Goal: Task Accomplishment & Management: Complete application form

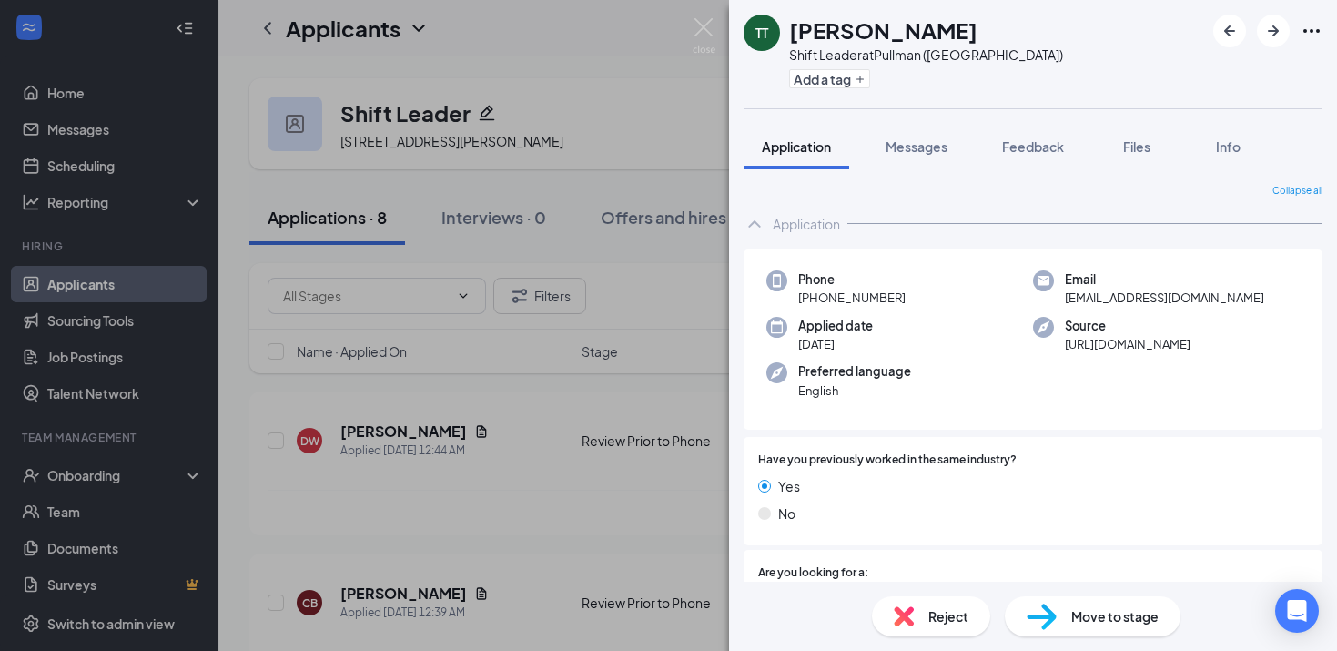
drag, startPoint x: 0, startPoint y: 0, endPoint x: 594, endPoint y: 30, distance: 595.2
click at [594, 30] on div "TT [PERSON_NAME] Shift Leader at [GEOGRAPHIC_DATA] ([GEOGRAPHIC_DATA]) Add a ta…" at bounding box center [668, 325] width 1337 height 651
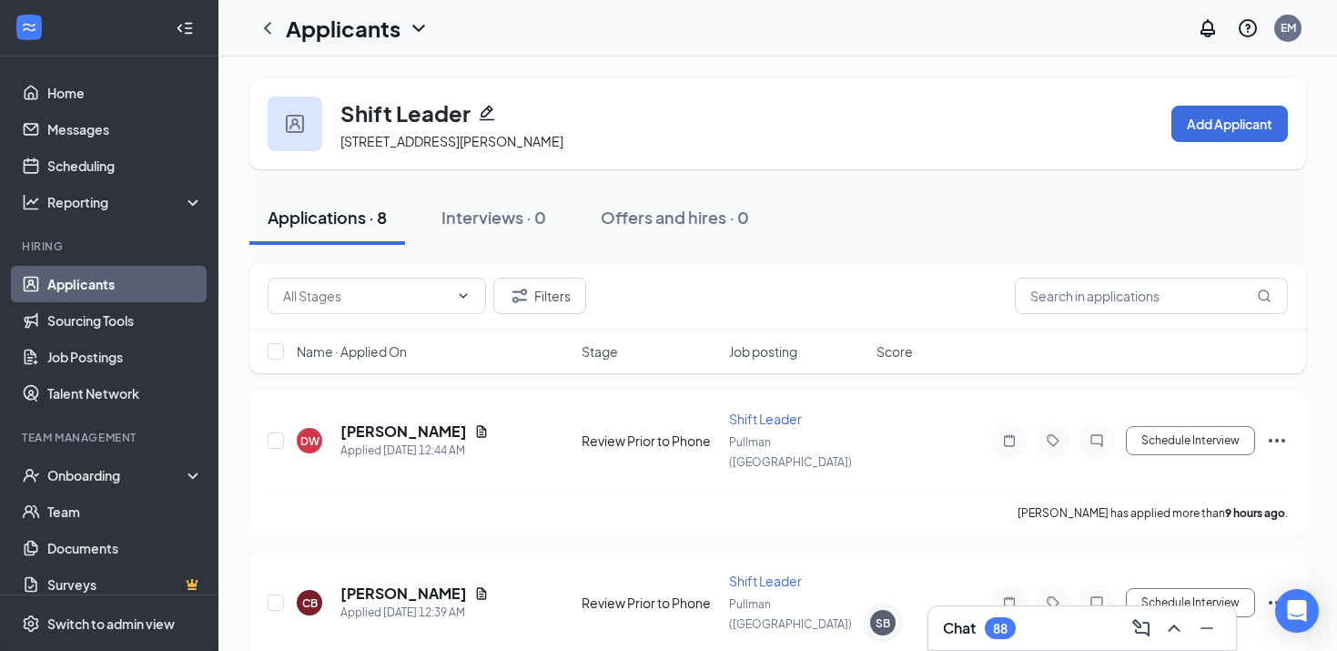
click at [96, 284] on link "Applicants" at bounding box center [125, 284] width 156 height 36
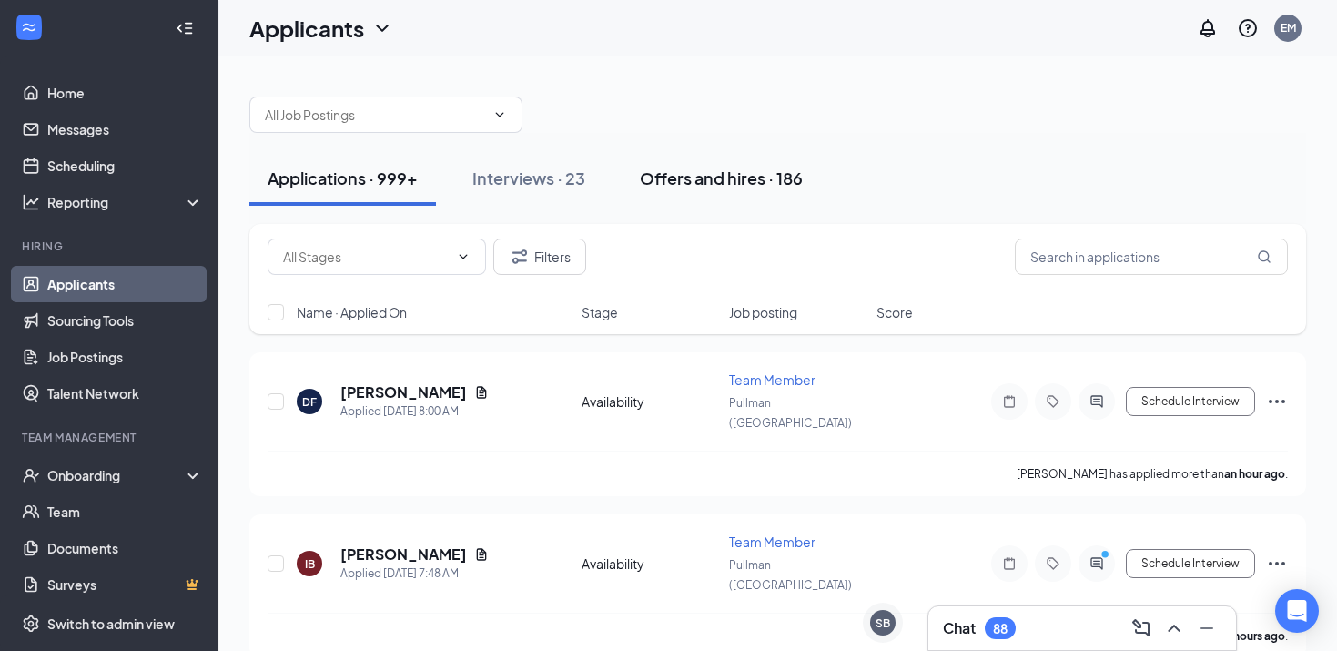
click at [679, 171] on div "Offers and hires · 186" at bounding box center [721, 178] width 163 height 23
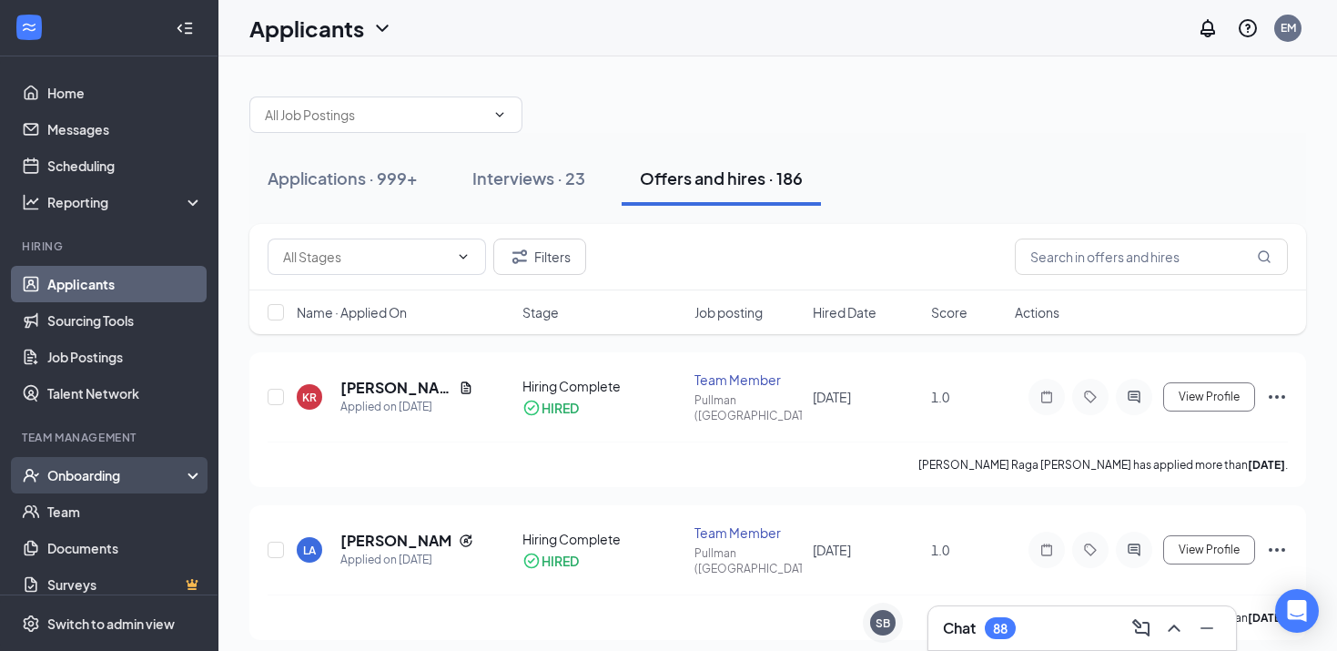
click at [106, 477] on div "Onboarding" at bounding box center [117, 475] width 140 height 18
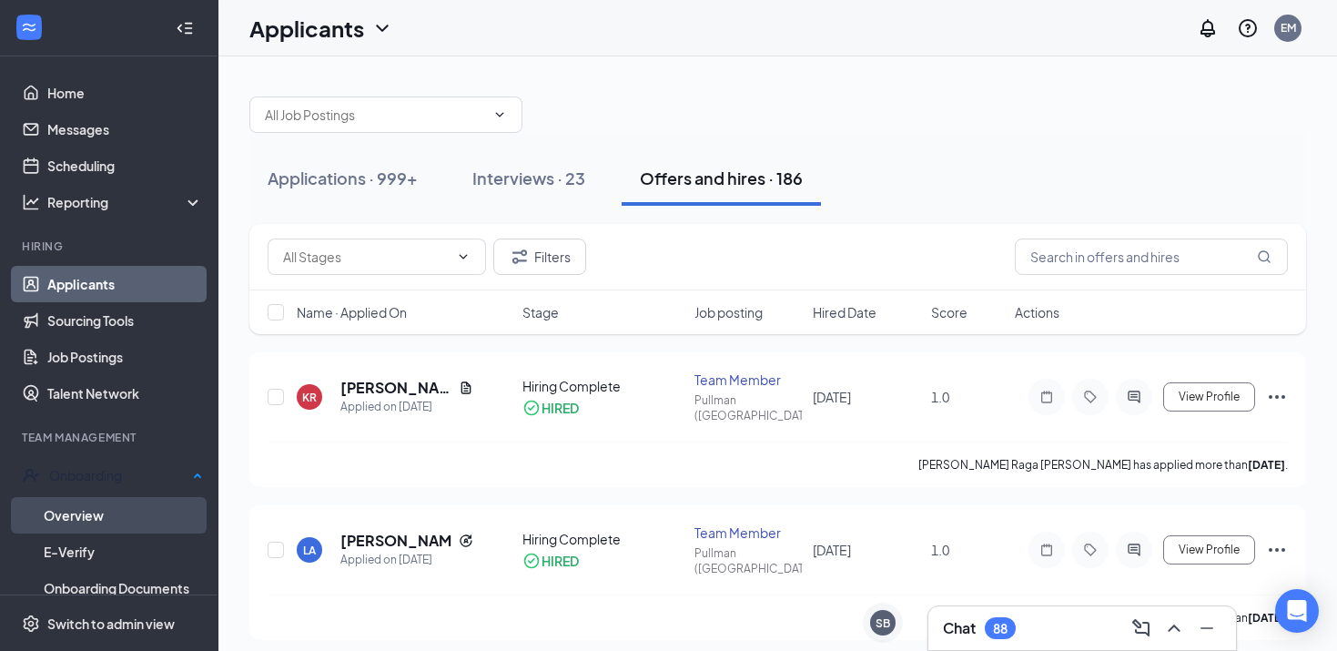
click at [91, 502] on link "Overview" at bounding box center [123, 515] width 159 height 36
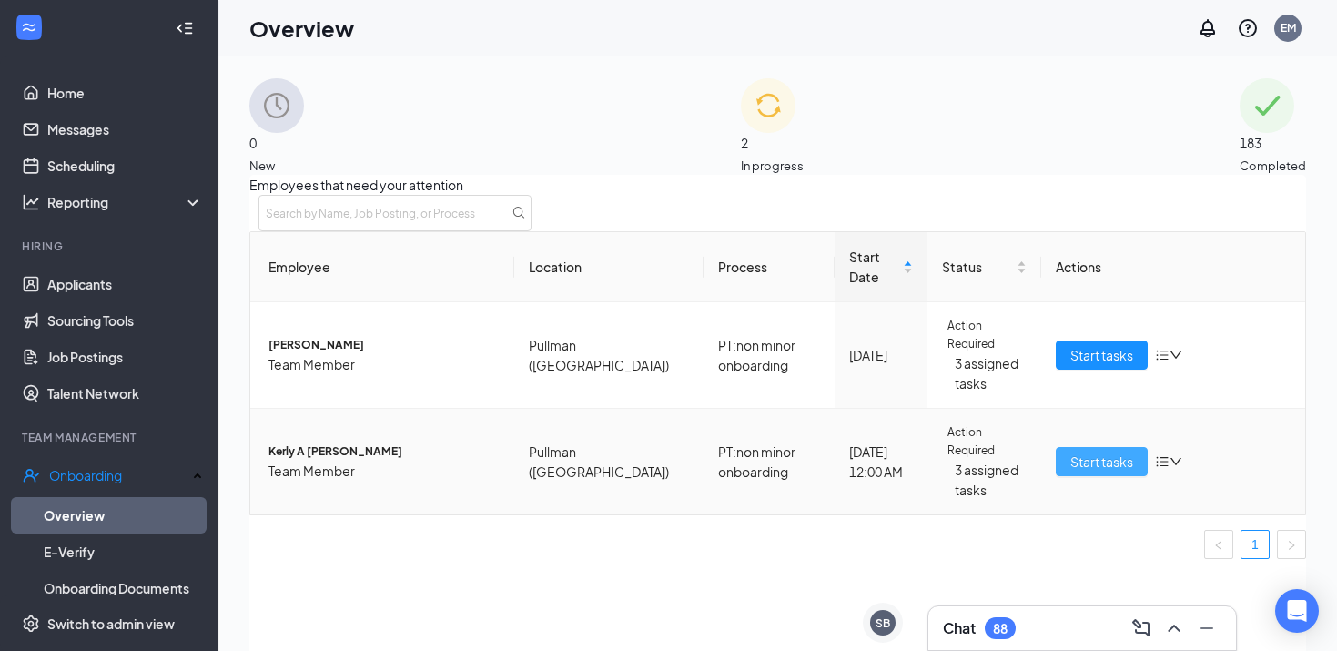
click at [1090, 460] on span "Start tasks" at bounding box center [1101, 461] width 63 height 20
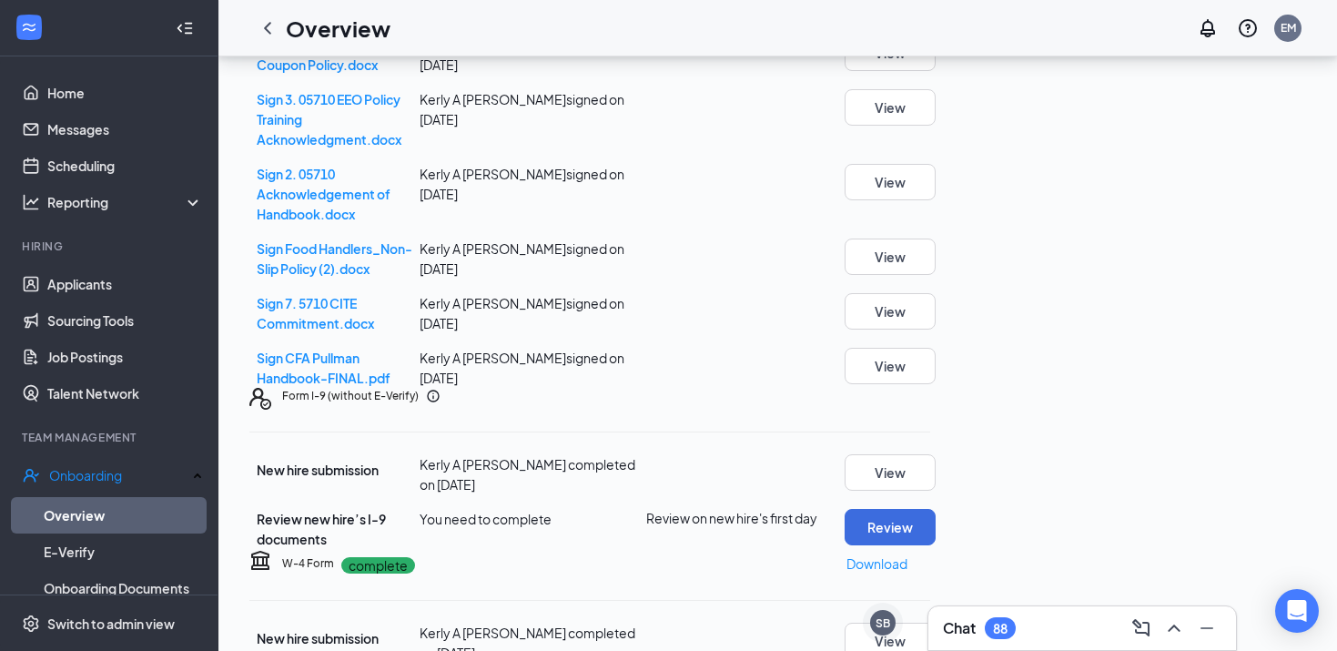
scroll to position [845, 0]
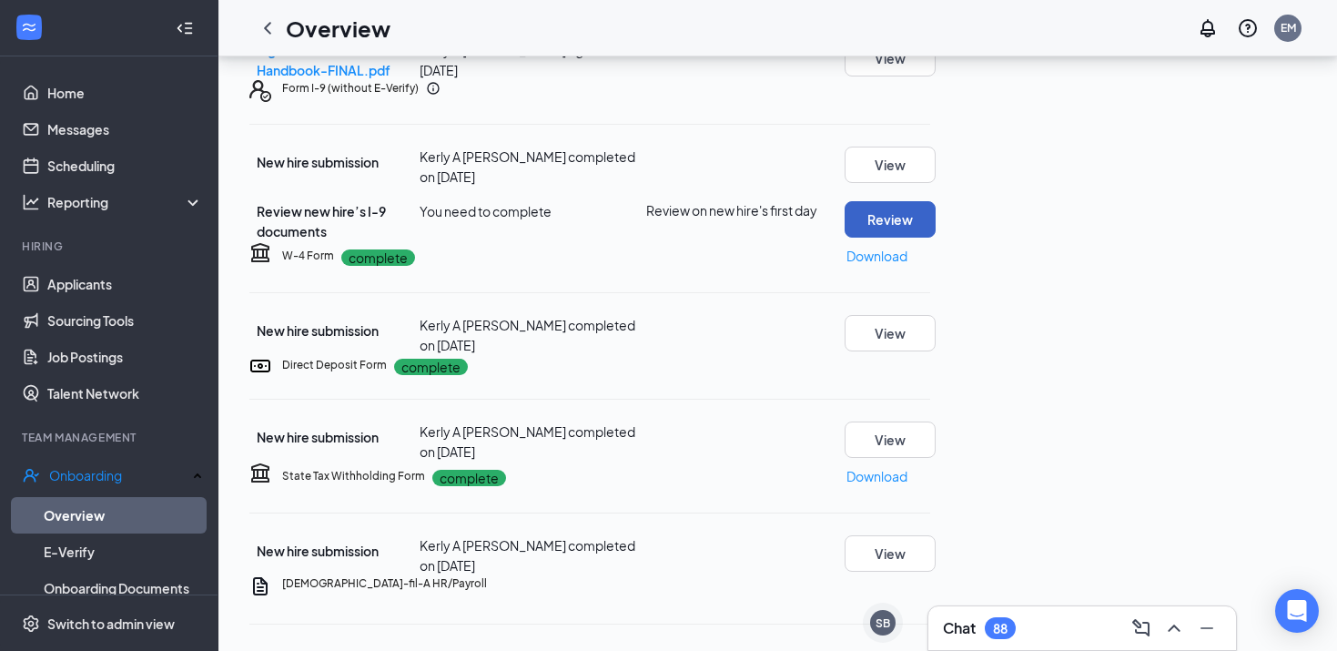
click at [936, 238] on button "Review" at bounding box center [890, 219] width 91 height 36
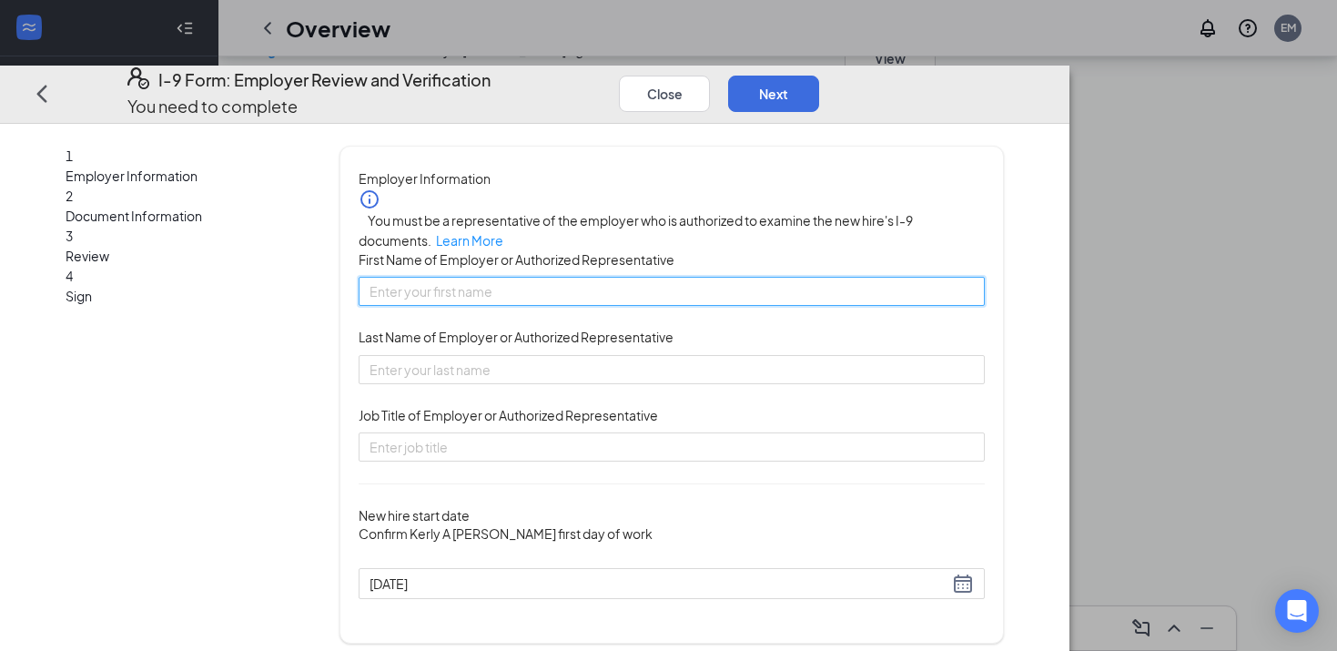
click at [617, 306] on input "First Name of Employer or Authorized Representative" at bounding box center [672, 291] width 626 height 29
type input "[PERSON_NAME]"
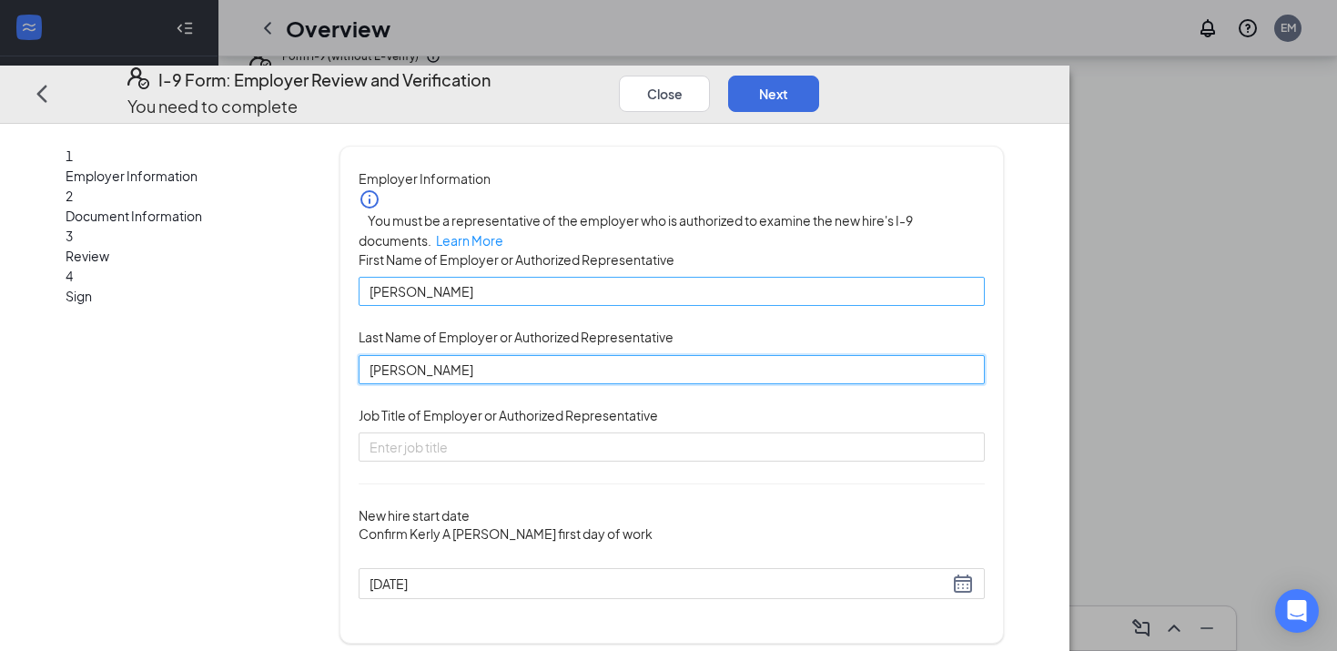
type input "[PERSON_NAME]"
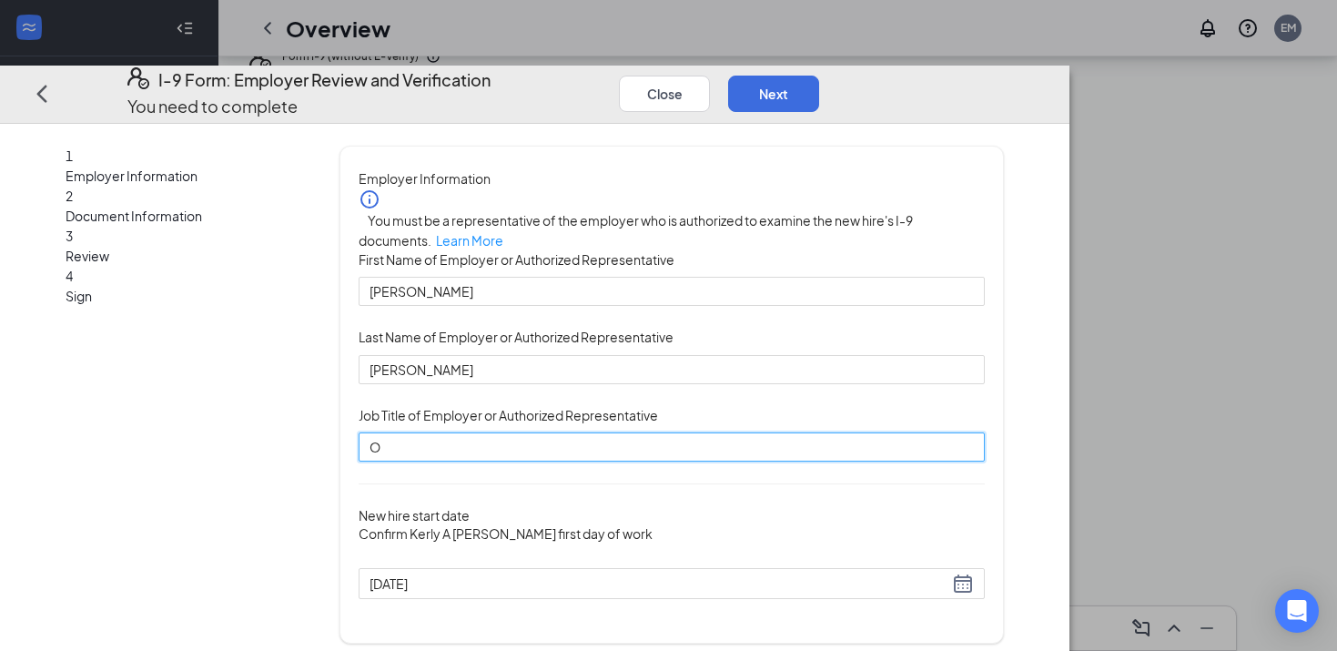
type input "Owner/Operator"
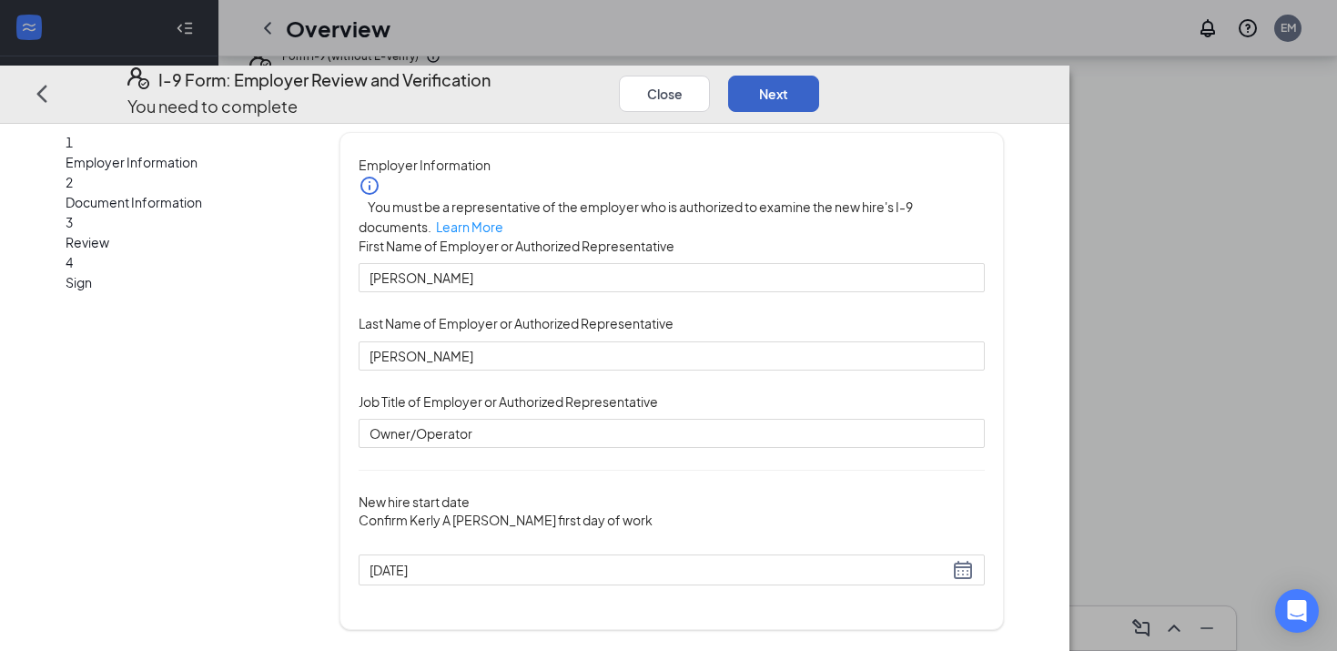
click at [819, 75] on button "Next" at bounding box center [773, 93] width 91 height 36
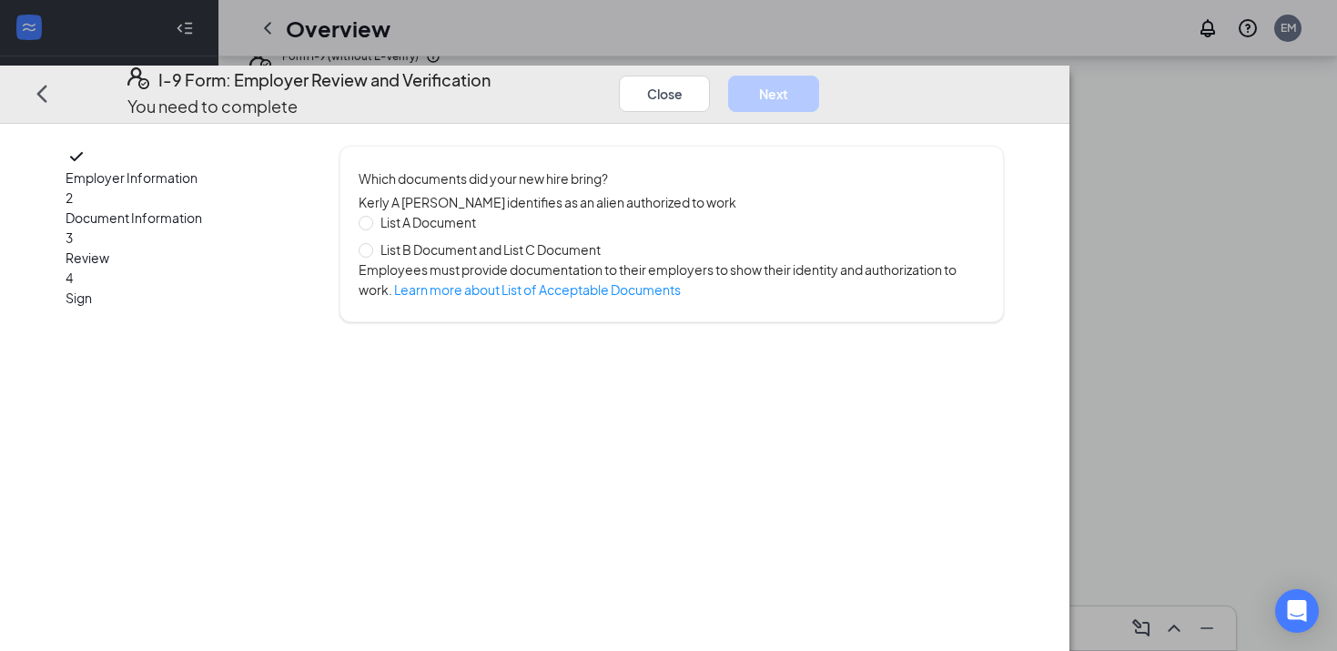
scroll to position [0, 0]
click at [483, 212] on span "List A Document" at bounding box center [428, 222] width 110 height 20
click at [371, 215] on input "List A Document" at bounding box center [365, 221] width 13 height 13
radio input "true"
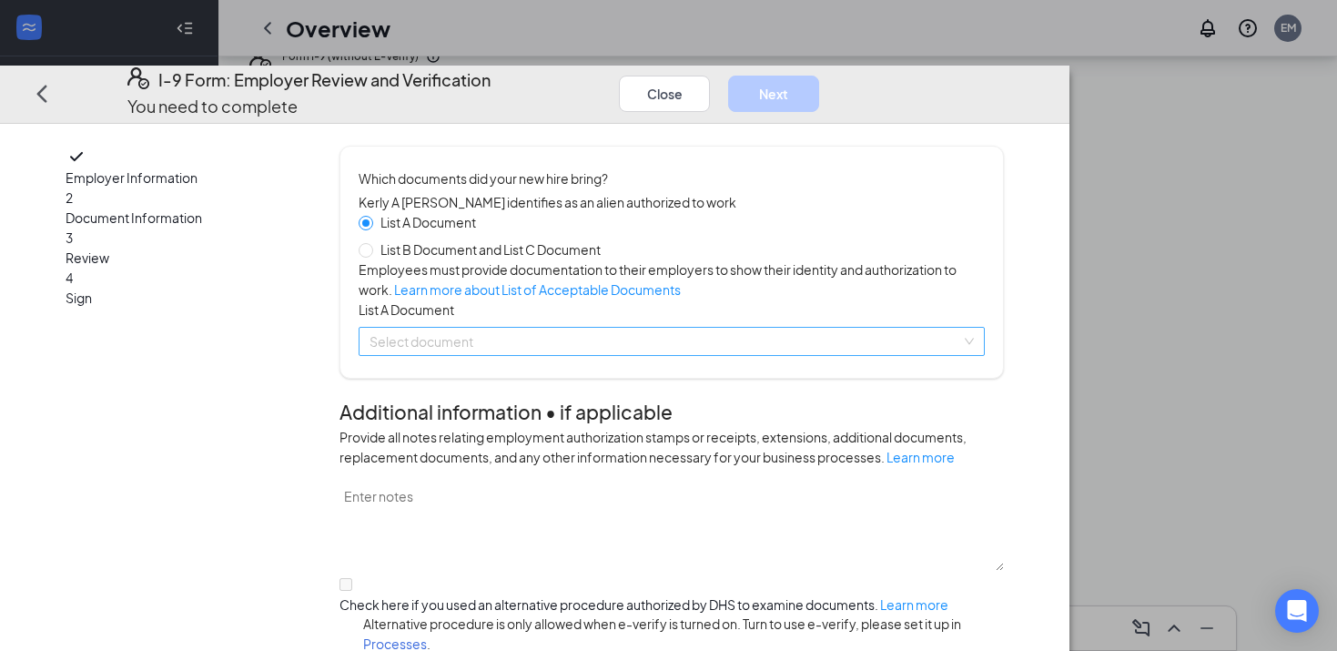
click at [572, 355] on input "search" at bounding box center [666, 341] width 592 height 27
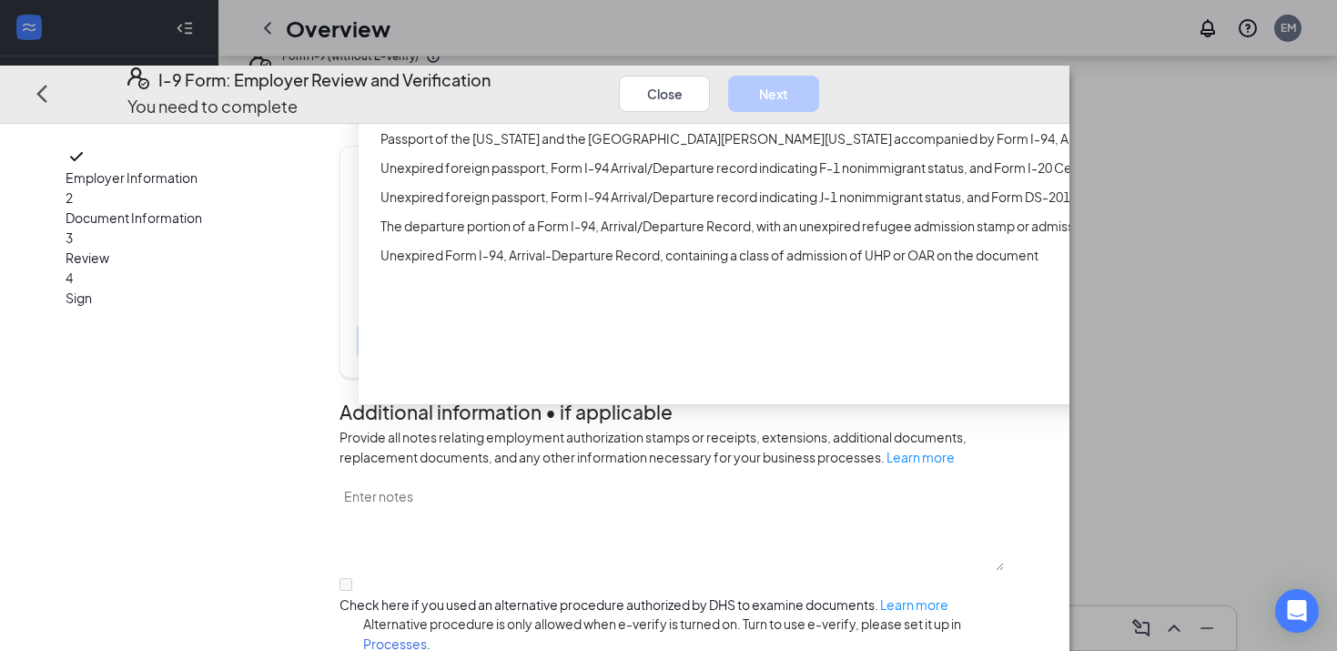
click at [548, 95] on div "Employment Authorization Document card that contains a photograph (Form I-766)" at bounding box center [726, 80] width 735 height 29
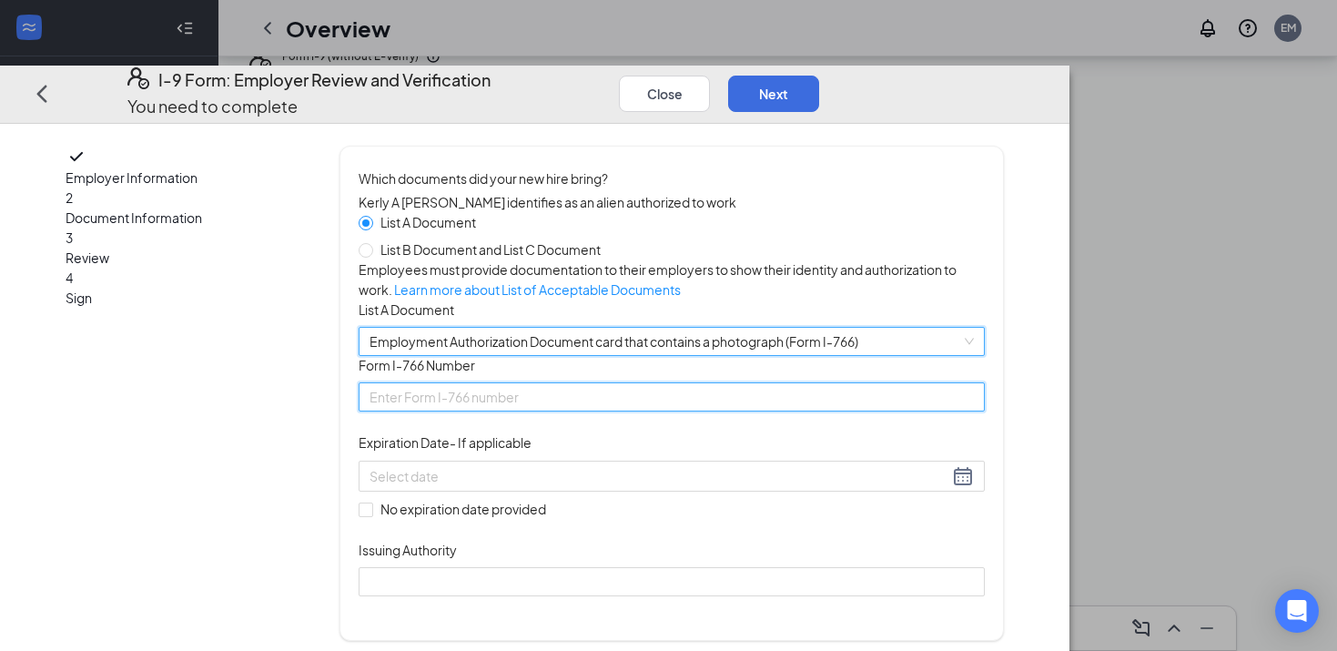
click at [511, 411] on input "Form I-766 Number" at bounding box center [672, 396] width 626 height 29
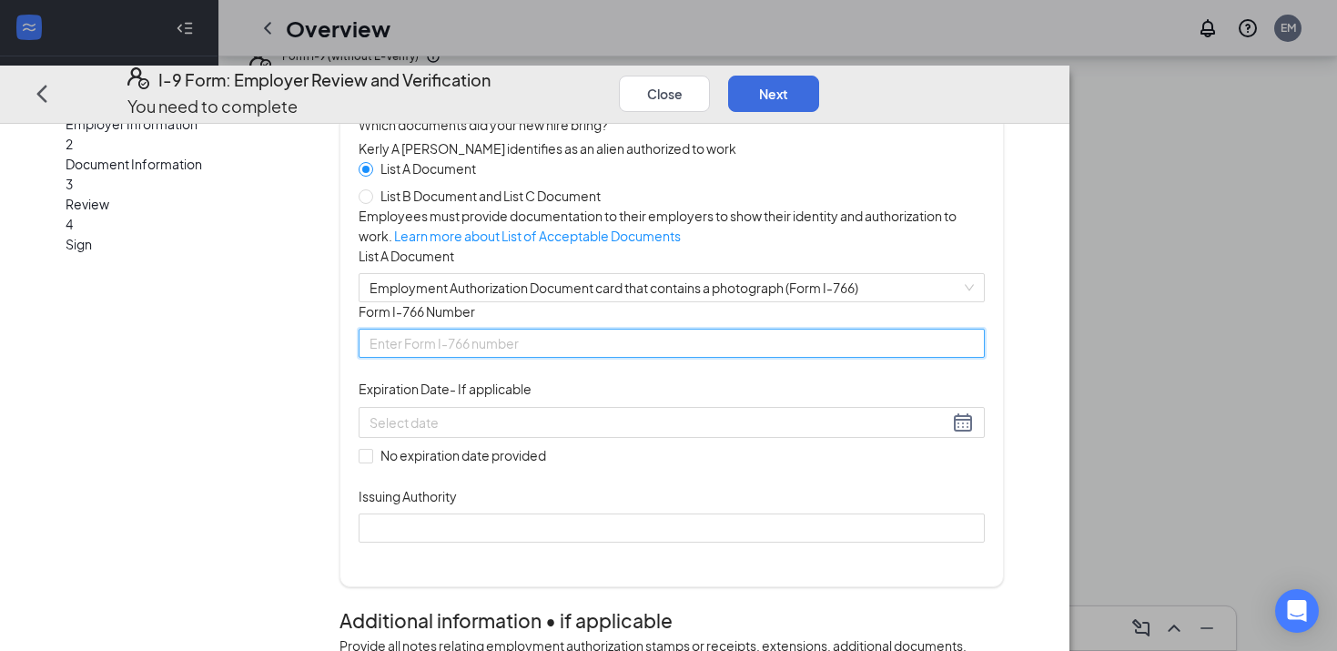
scroll to position [56, 0]
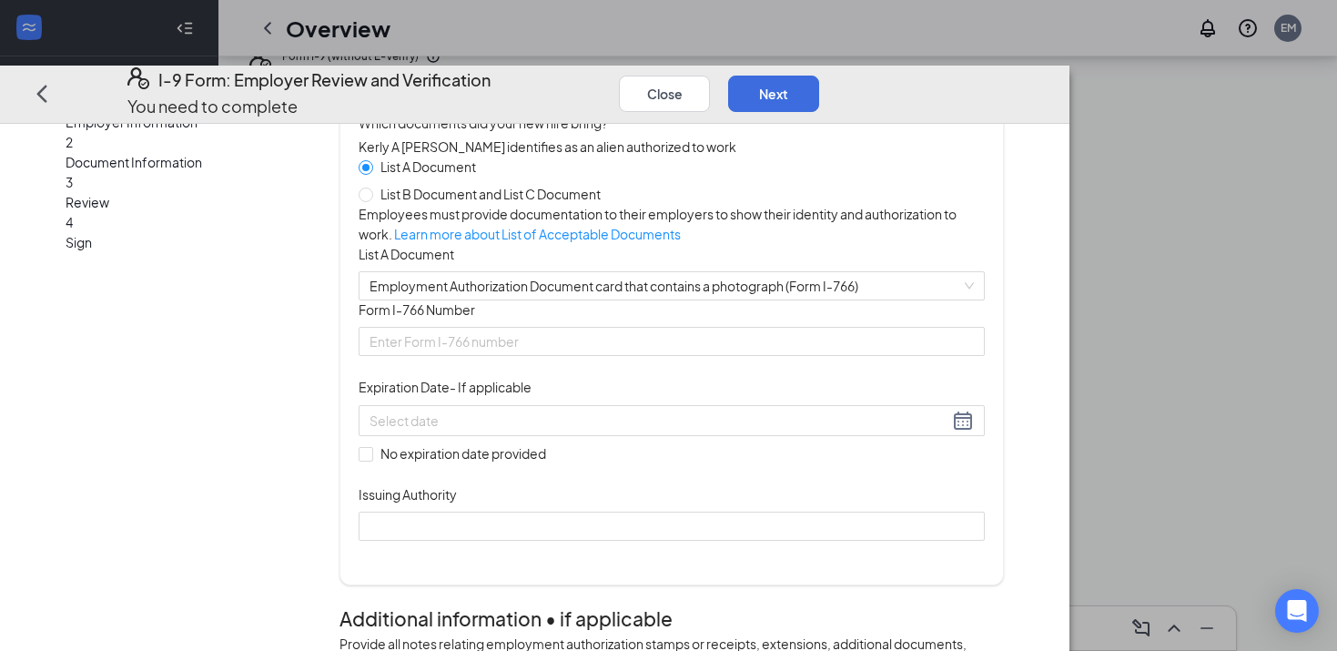
click at [451, 449] on div "Which documents did your new hire bring? [PERSON_NAME] A Raga [PERSON_NAME] ide…" at bounding box center [672, 337] width 664 height 495
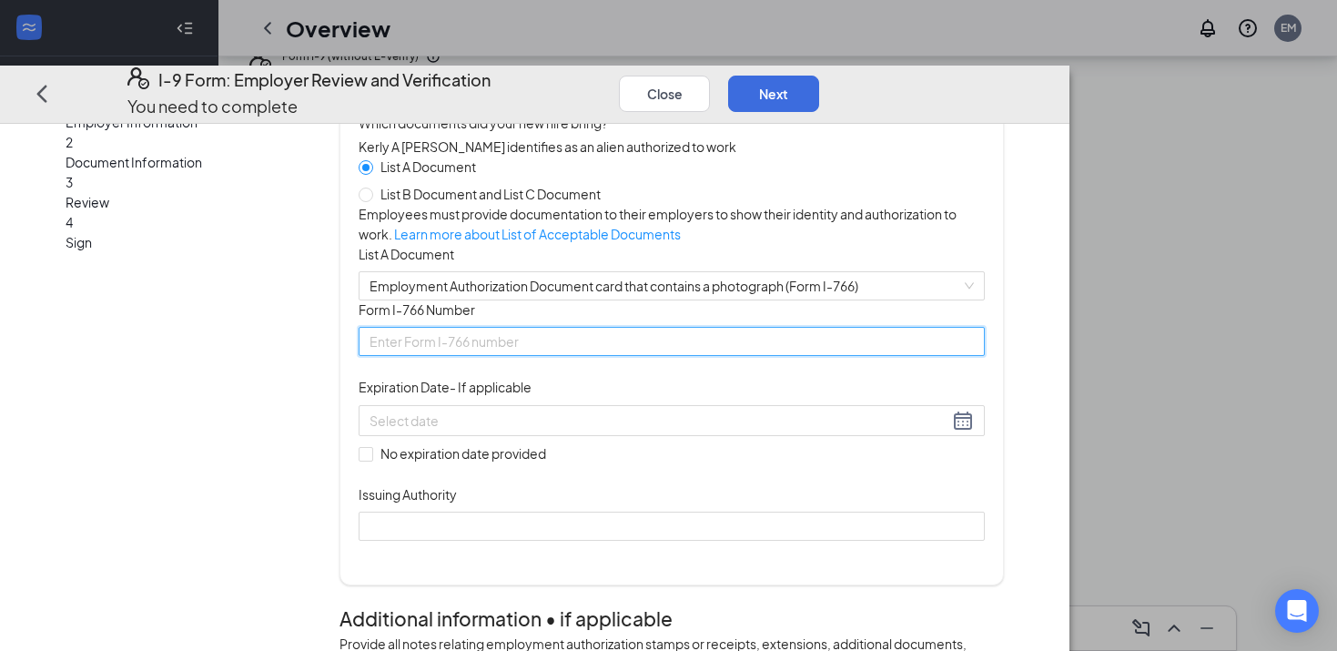
click at [497, 356] on input "Form I-766 Number" at bounding box center [672, 341] width 626 height 29
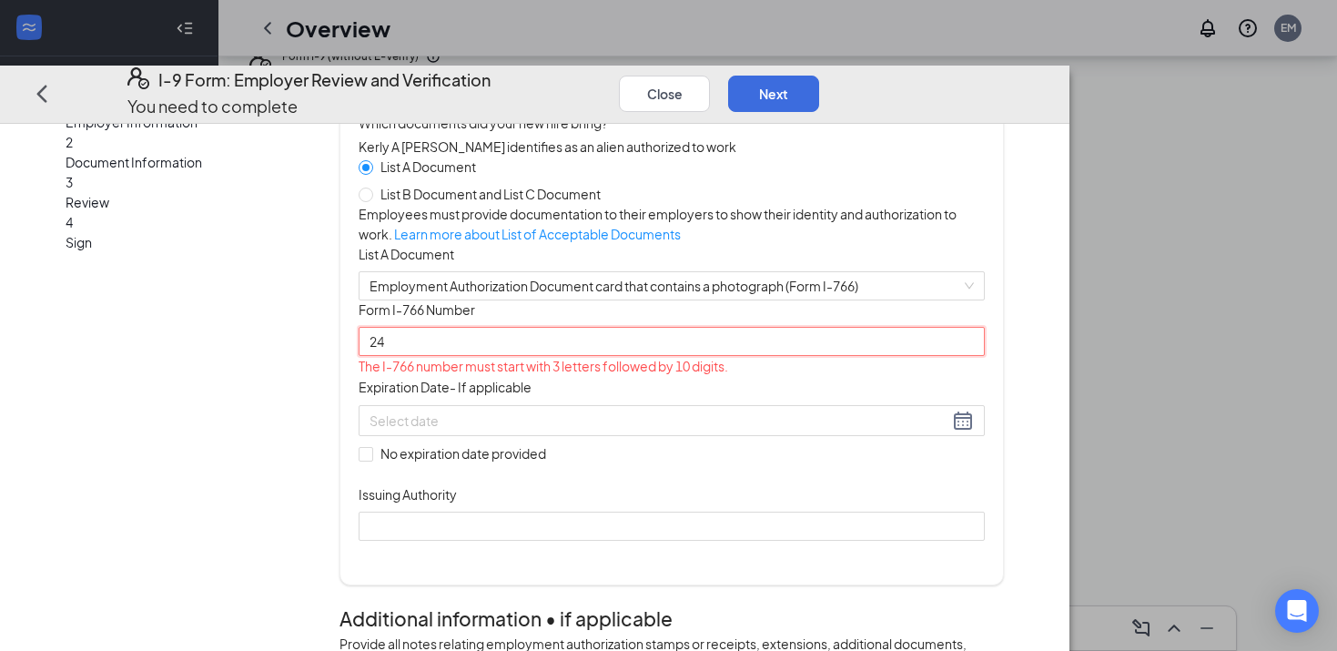
type input "2"
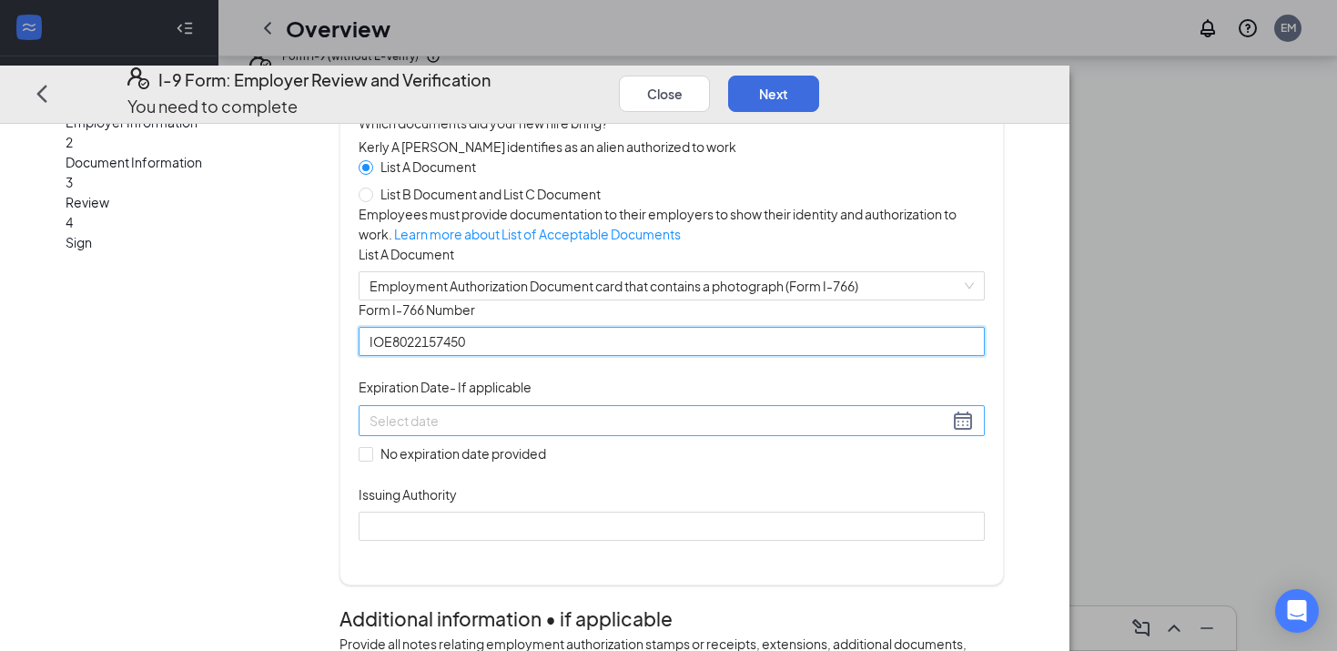
type input "IOE8022157450"
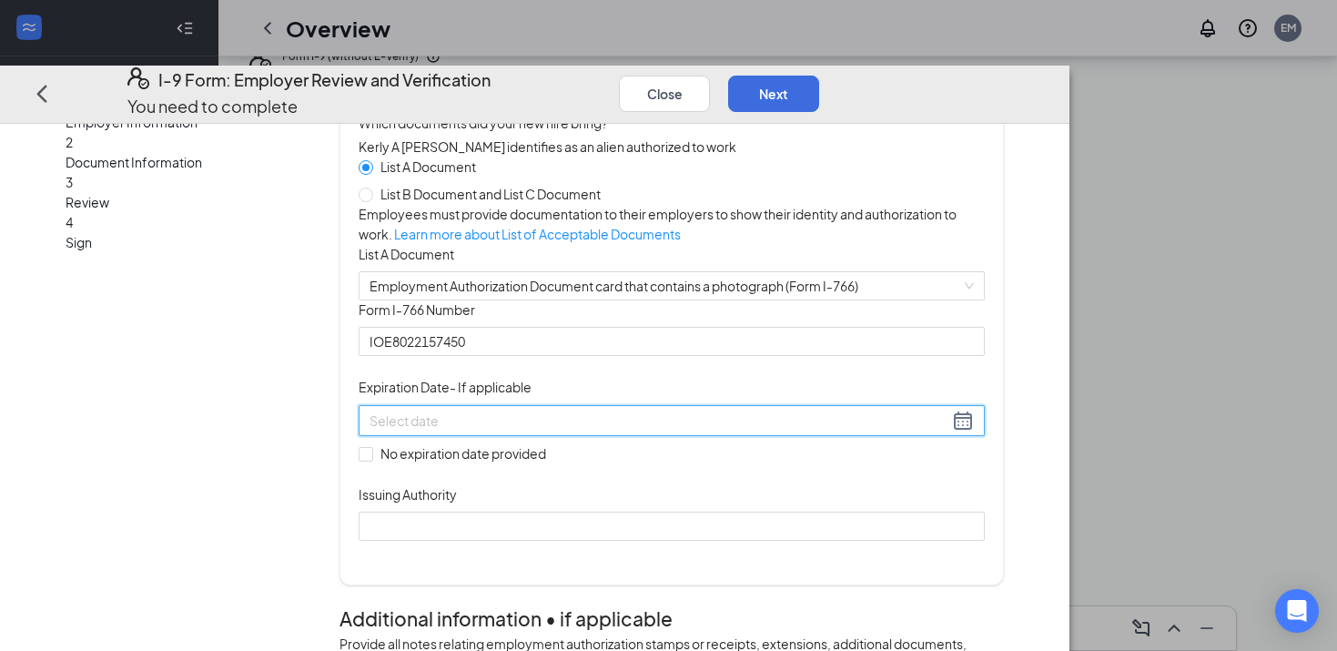
click at [500, 430] on input at bounding box center [659, 420] width 579 height 20
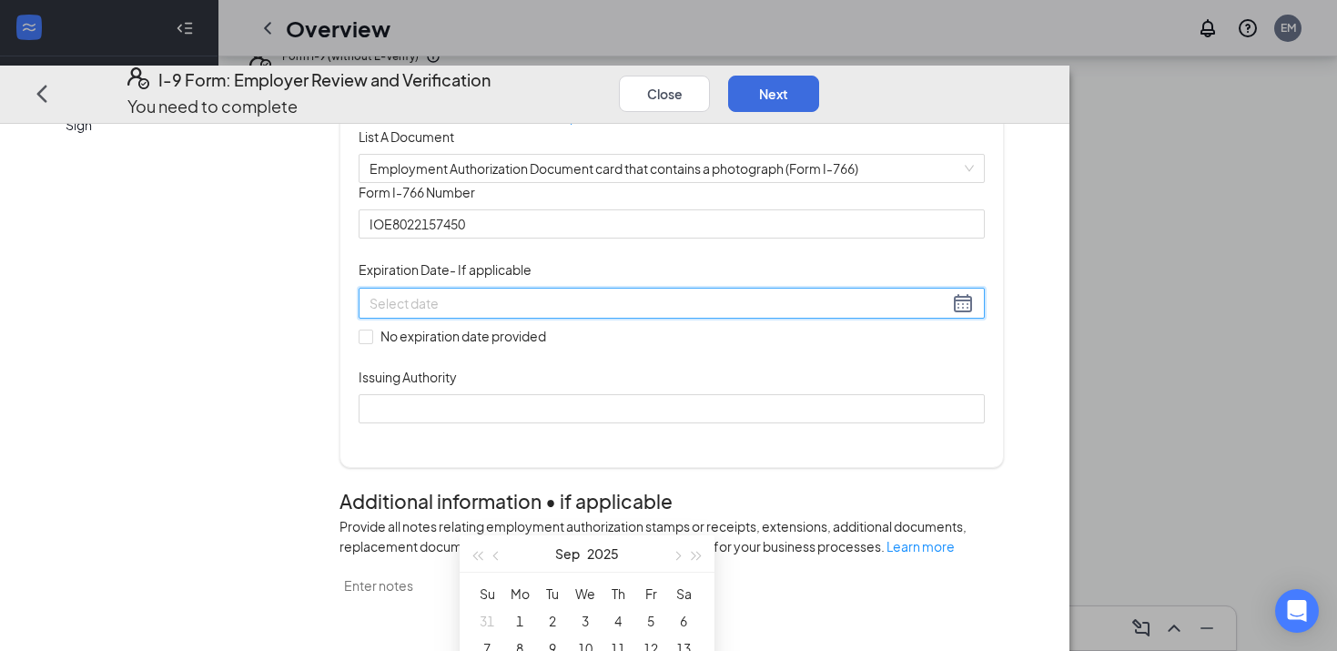
scroll to position [176, 0]
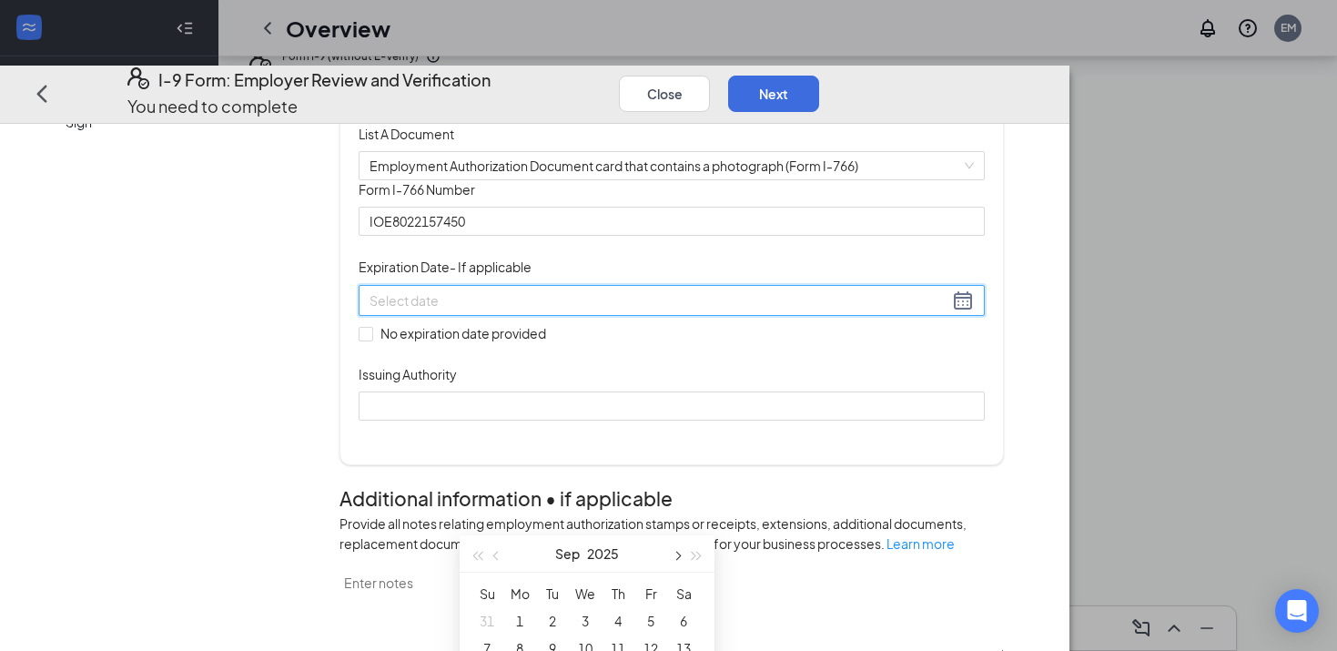
click at [673, 550] on button "button" at bounding box center [676, 553] width 20 height 36
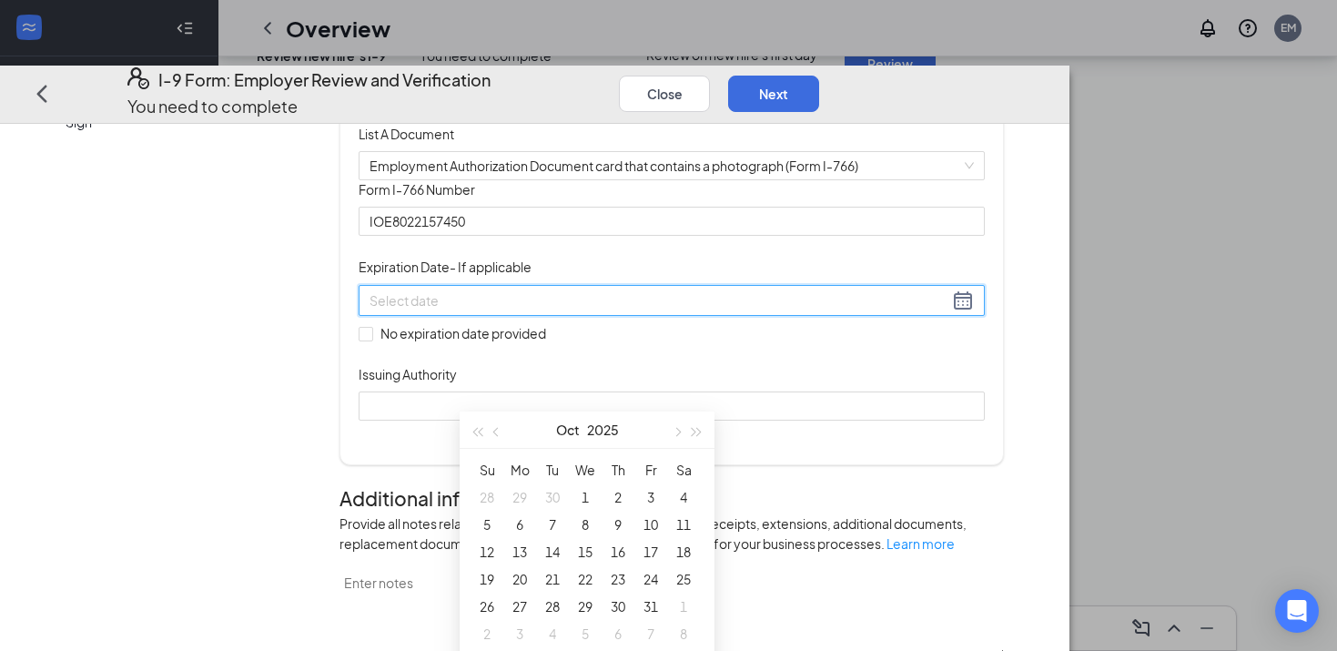
scroll to position [1030, 0]
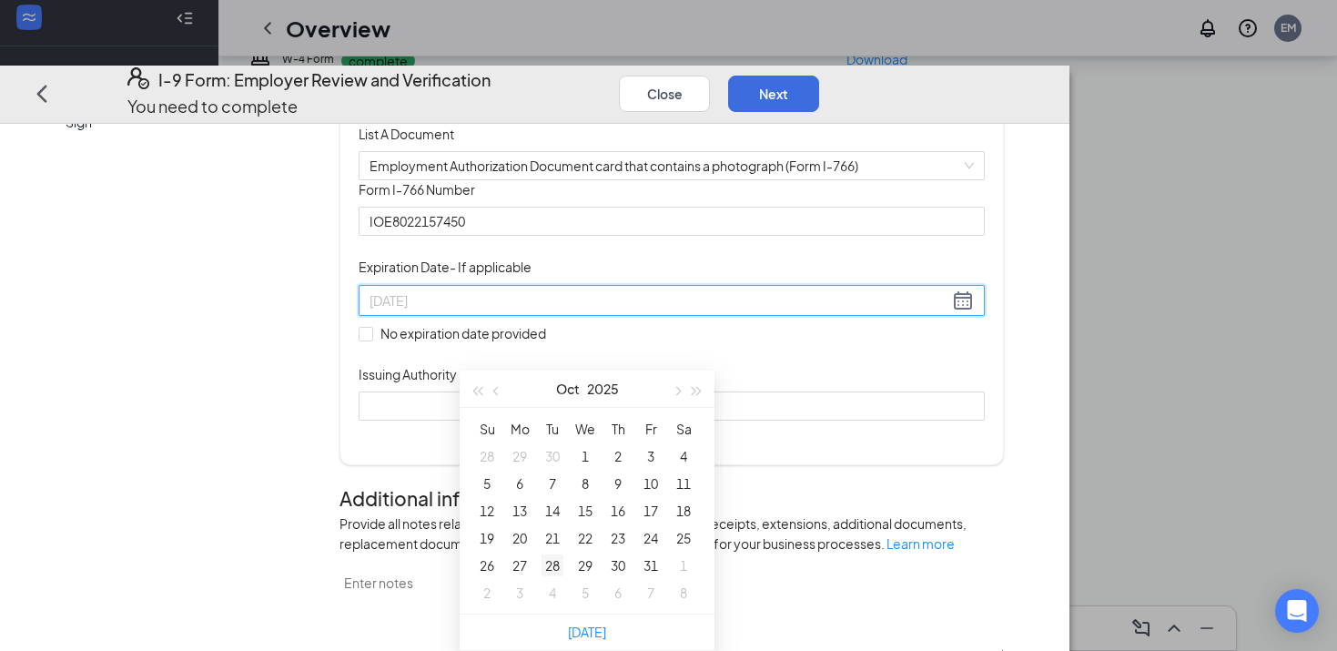
type input "[DATE]"
click at [551, 554] on div "28" at bounding box center [553, 565] width 22 height 22
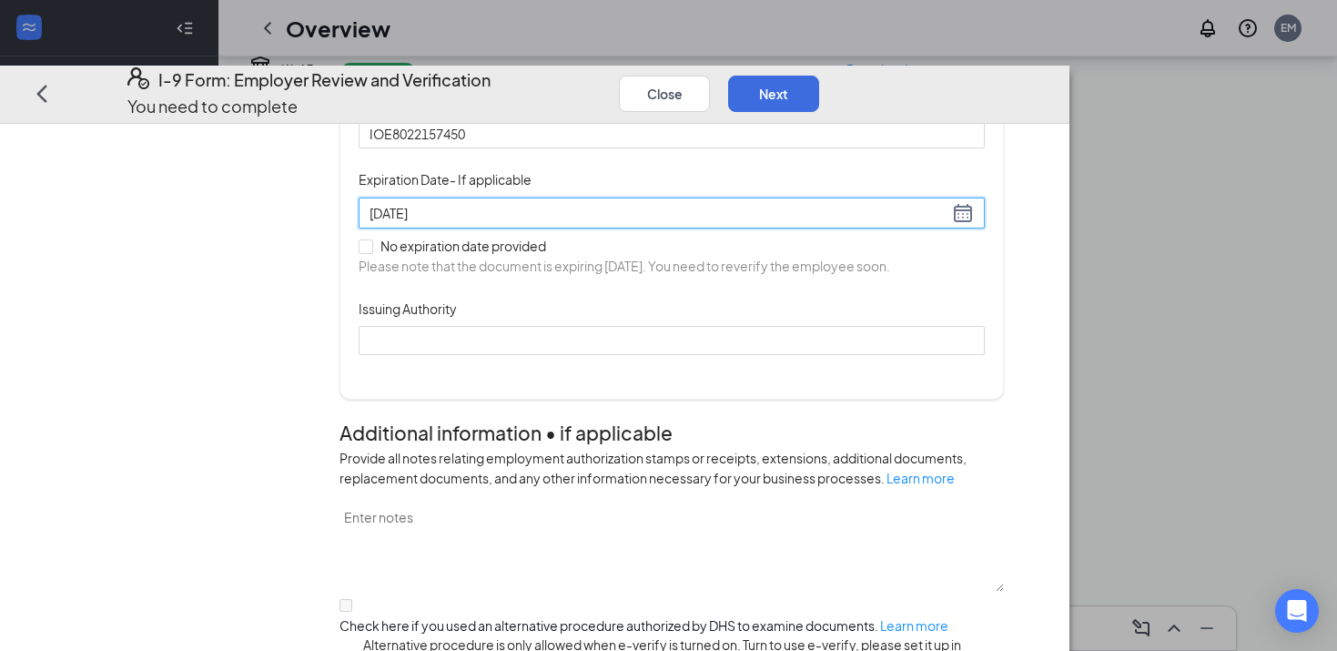
scroll to position [264, 0]
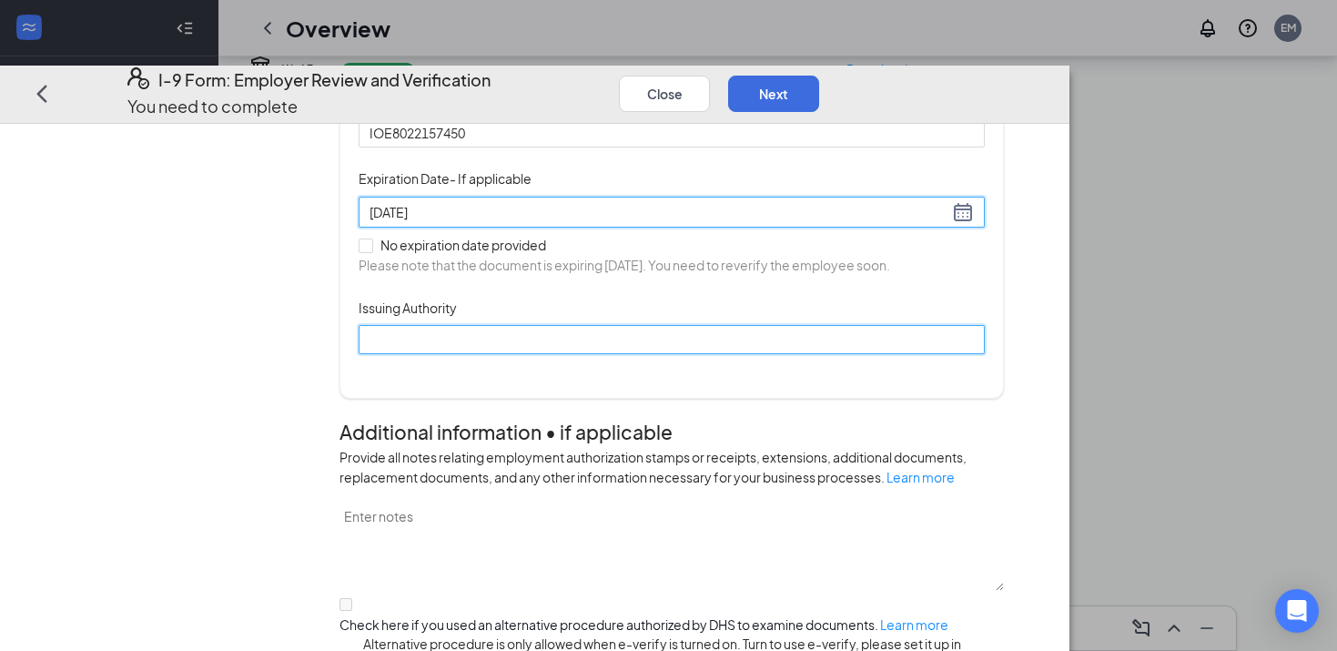
click at [502, 354] on input "Issuing Authority" at bounding box center [672, 339] width 626 height 29
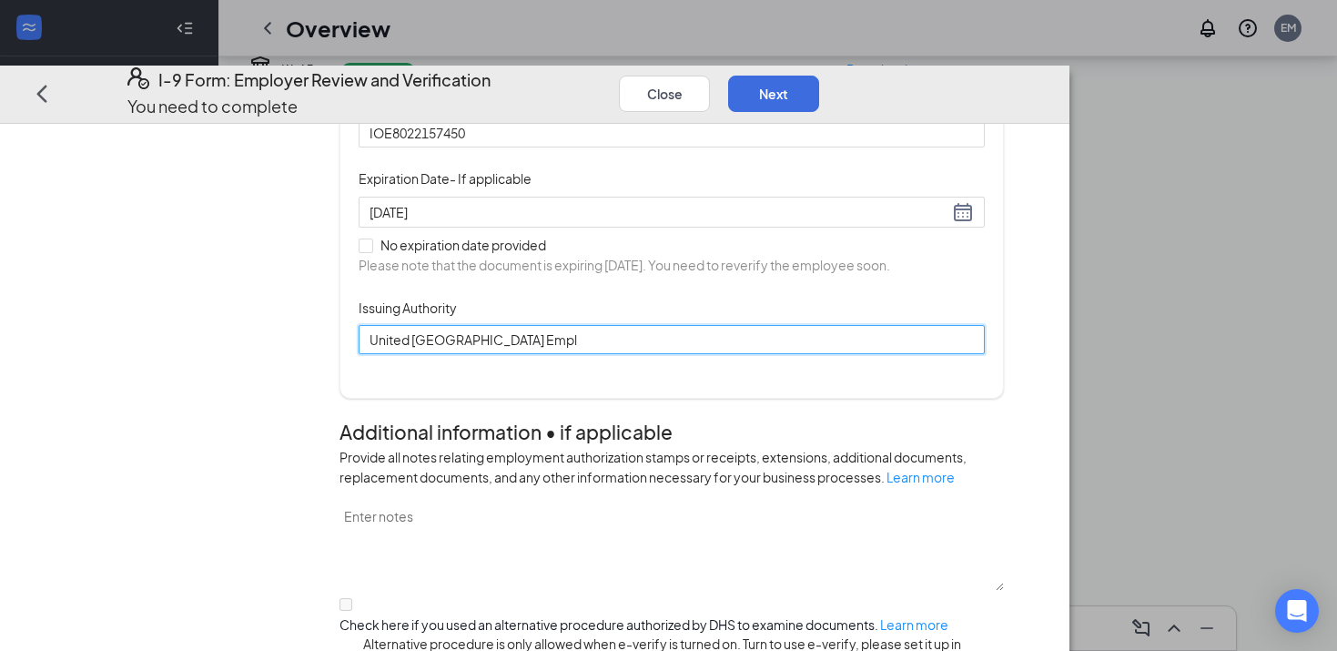
type input "[GEOGRAPHIC_DATA] Employment Authorization"
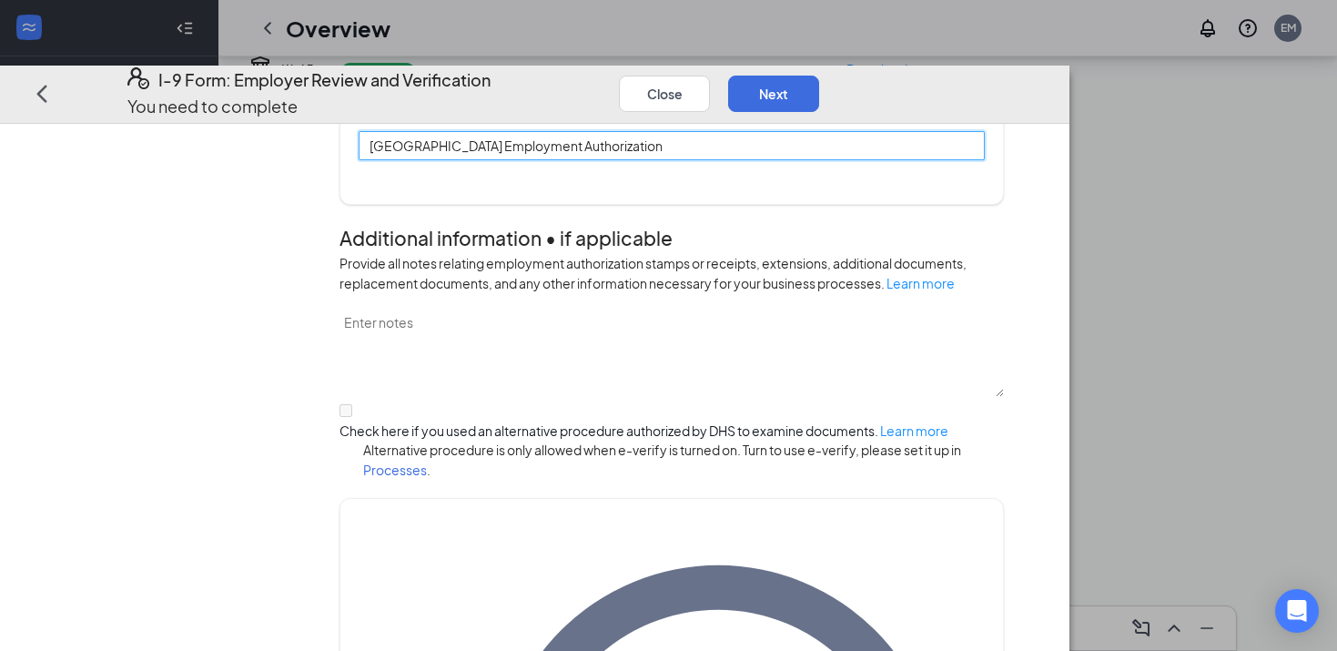
scroll to position [378, 0]
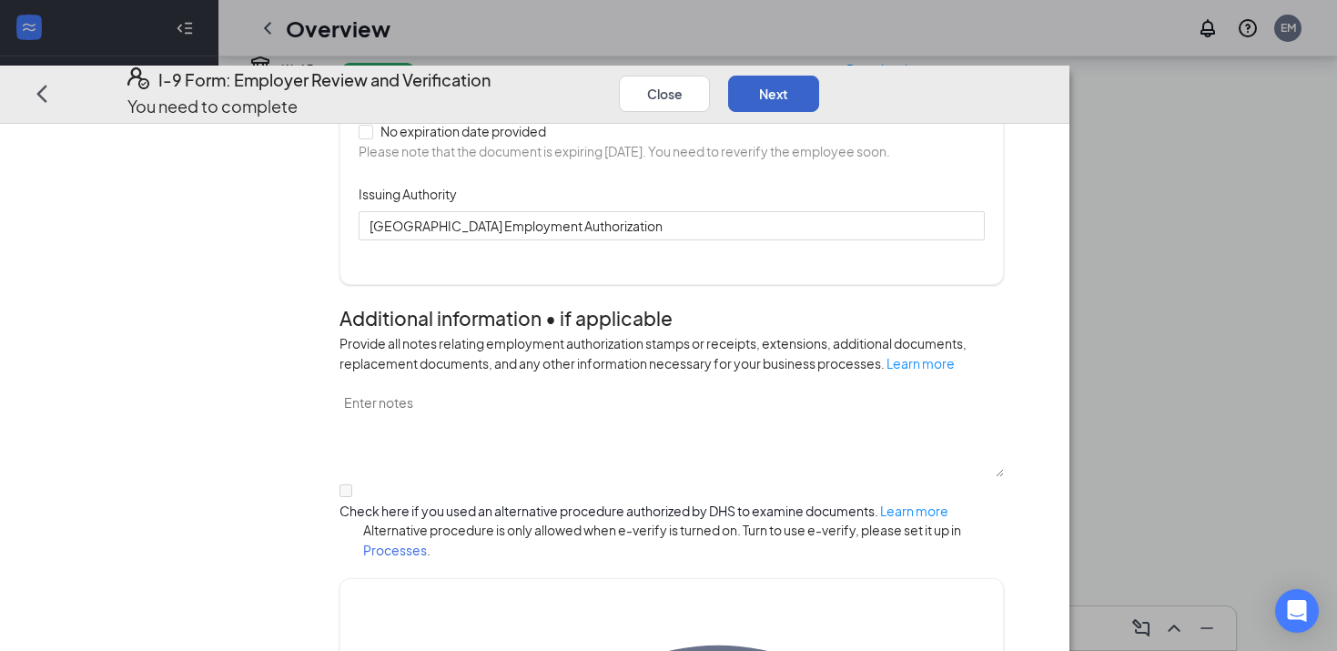
click at [819, 75] on button "Next" at bounding box center [773, 93] width 91 height 36
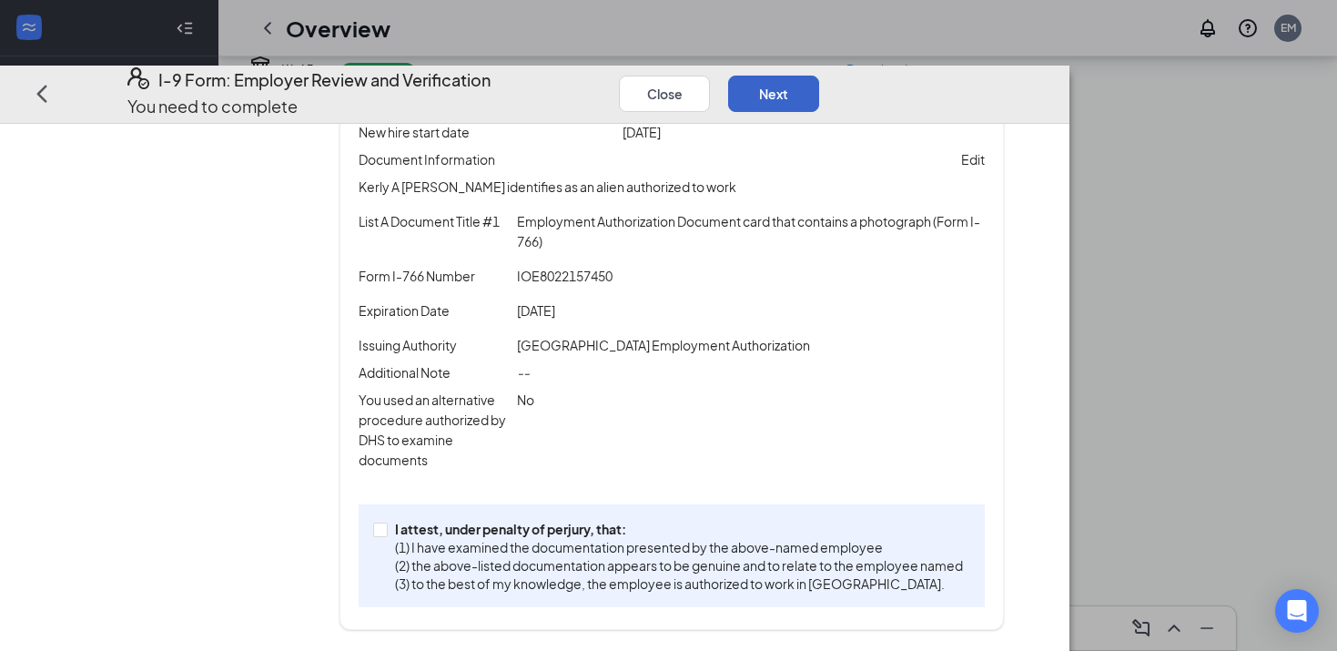
click at [819, 75] on button "Next" at bounding box center [773, 93] width 91 height 36
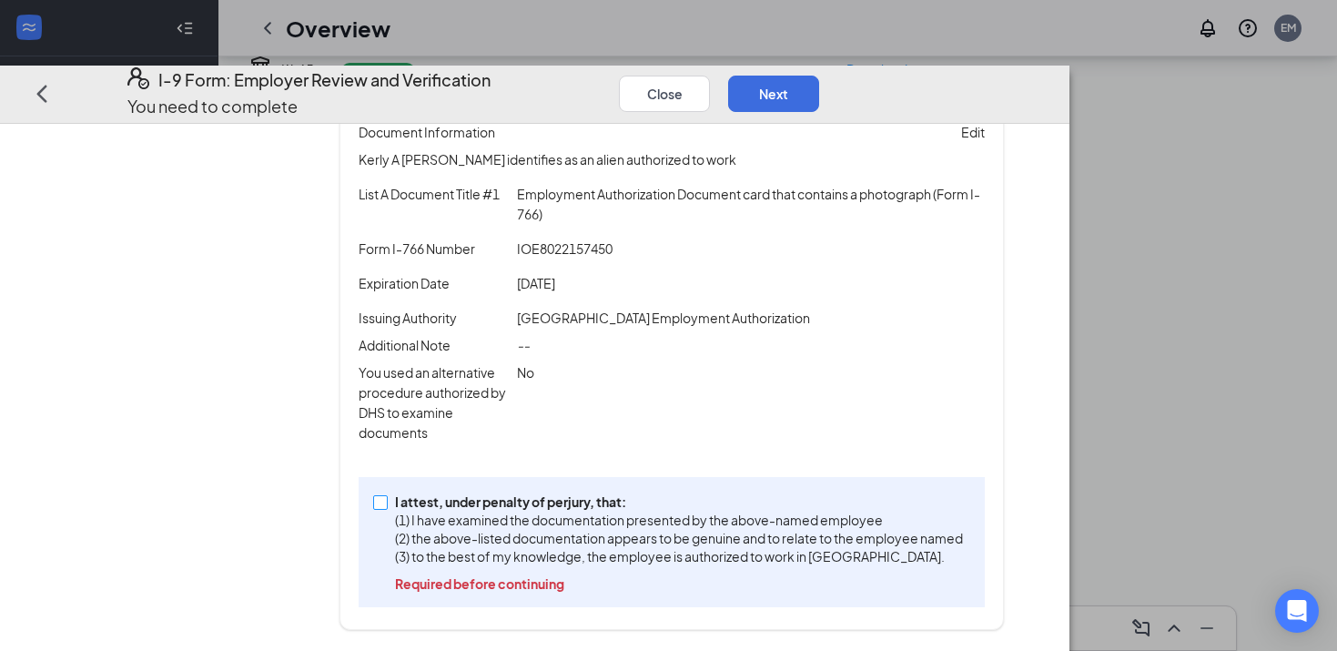
click at [537, 497] on p "I attest, under penalty of perjury, that:" at bounding box center [679, 501] width 568 height 18
click at [386, 497] on input "I attest, under penalty of [PERSON_NAME], that: (1) I have examined the documen…" at bounding box center [379, 500] width 13 height 13
checkbox input "true"
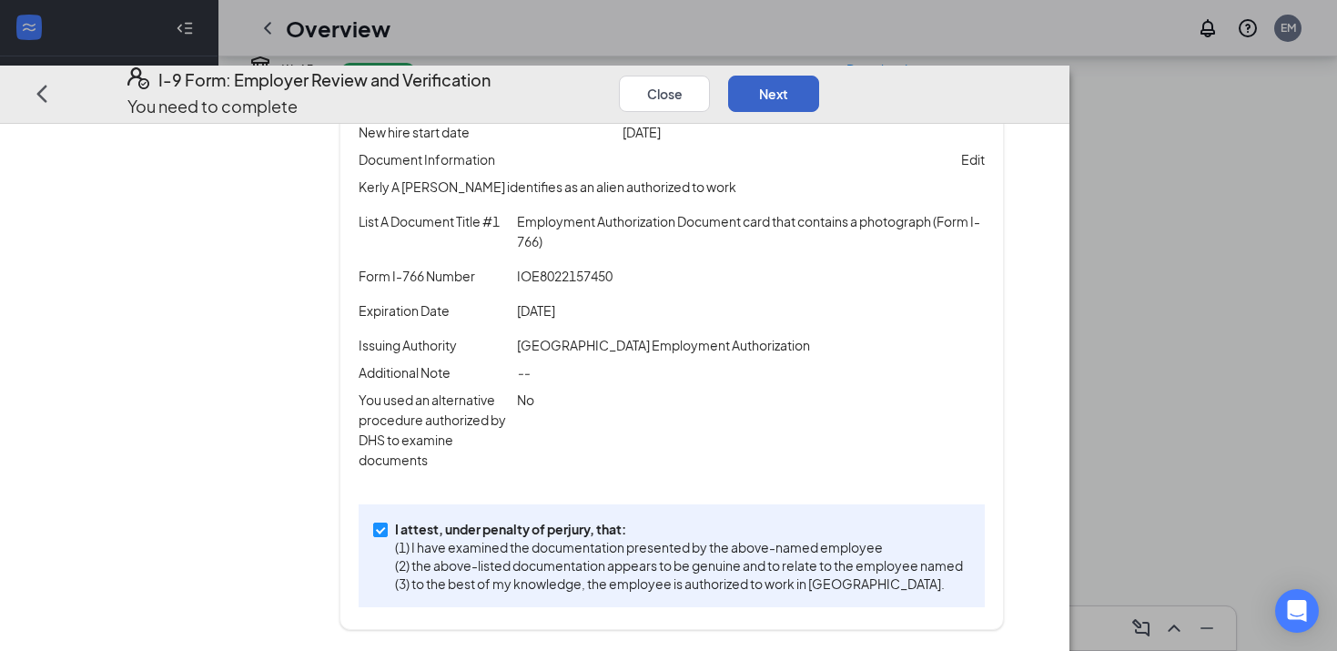
click at [819, 75] on button "Next" at bounding box center [773, 93] width 91 height 36
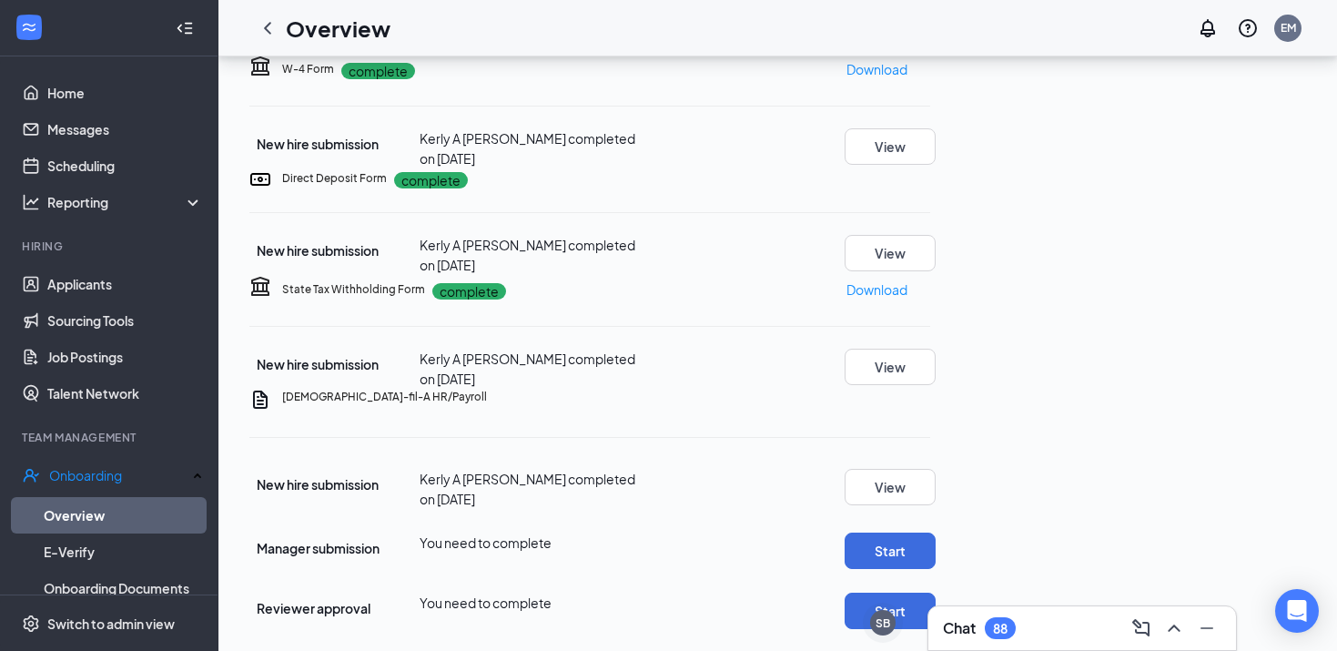
scroll to position [1285, 0]
click at [936, 533] on button "Start" at bounding box center [890, 551] width 91 height 36
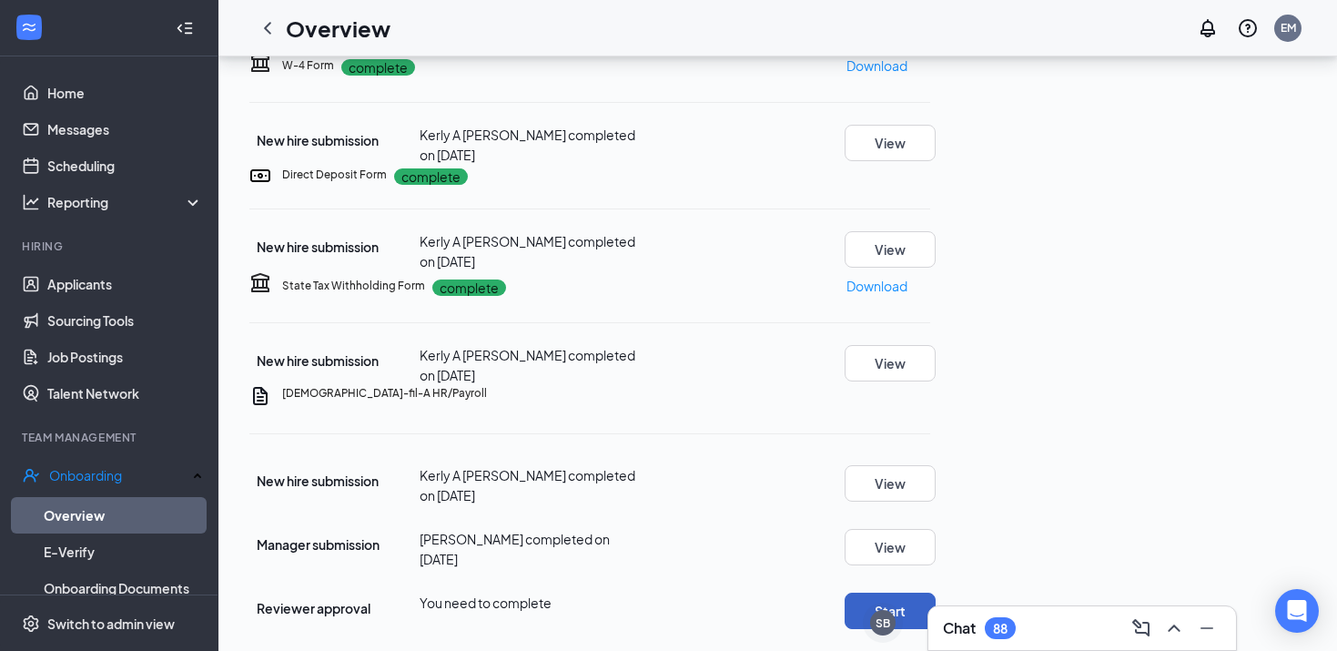
click at [936, 593] on button "Start" at bounding box center [890, 611] width 91 height 36
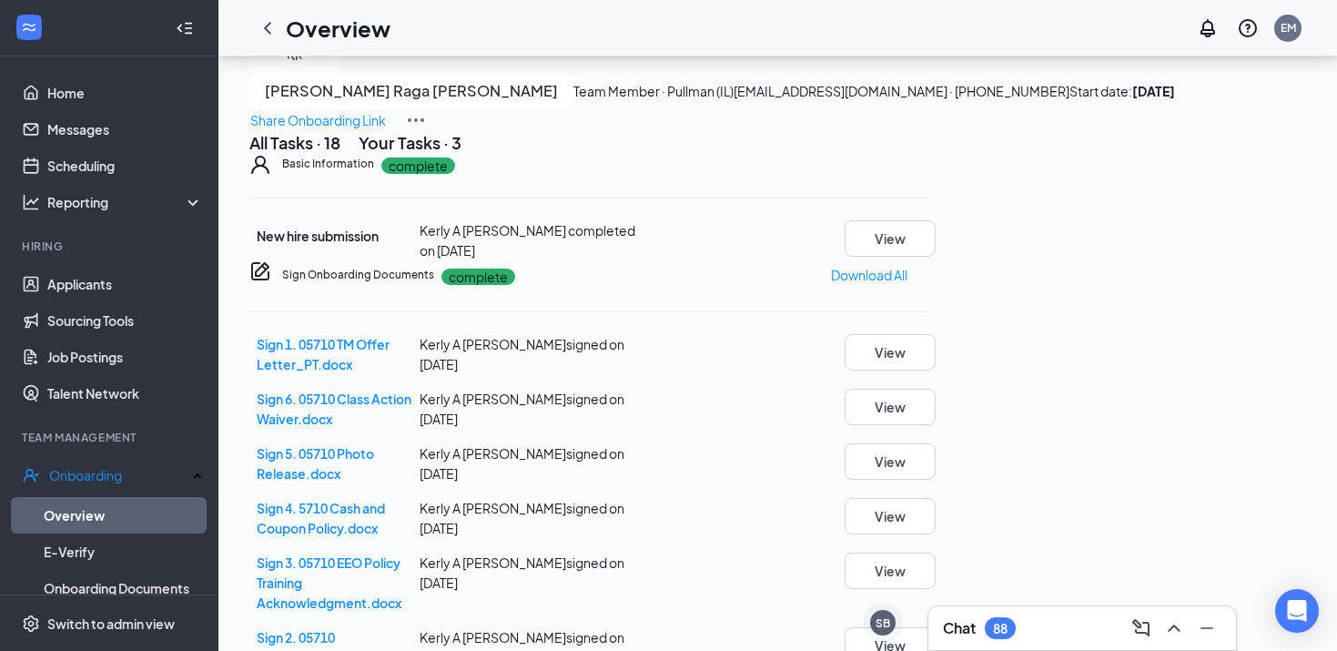
scroll to position [0, 0]
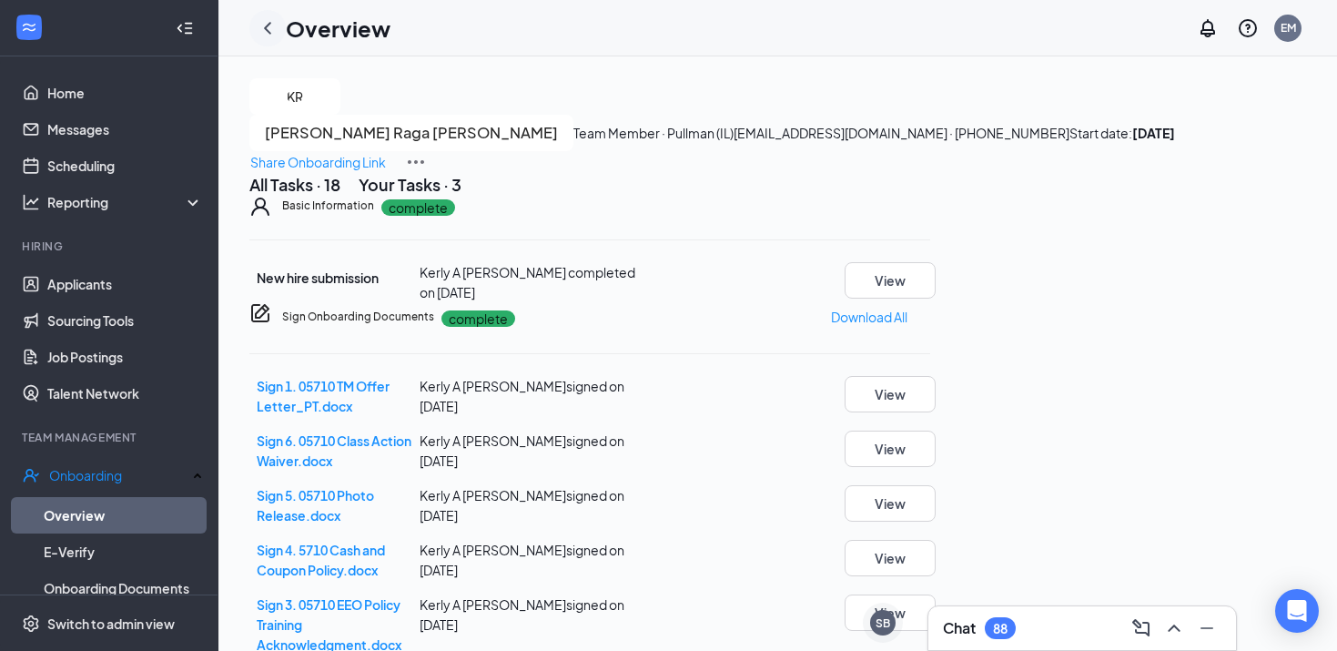
click at [266, 20] on icon "ChevronLeft" at bounding box center [268, 28] width 22 height 22
